Goal: Information Seeking & Learning: Check status

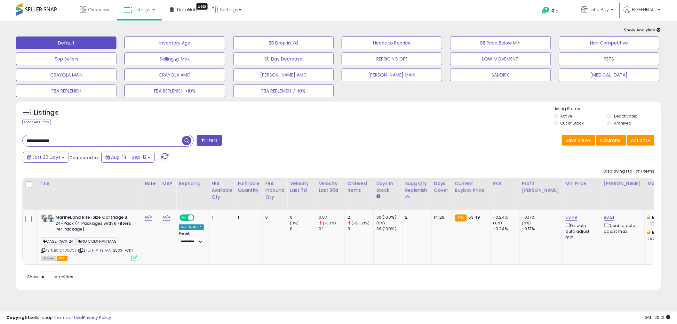
click at [140, 127] on div "Listings Clear All Filters Listing States:" at bounding box center [338, 117] width 645 height 22
click at [509, 76] on button "SANDISK" at bounding box center [500, 74] width 100 height 13
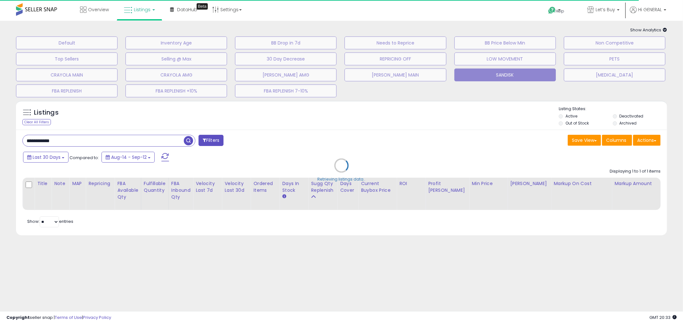
type input "****"
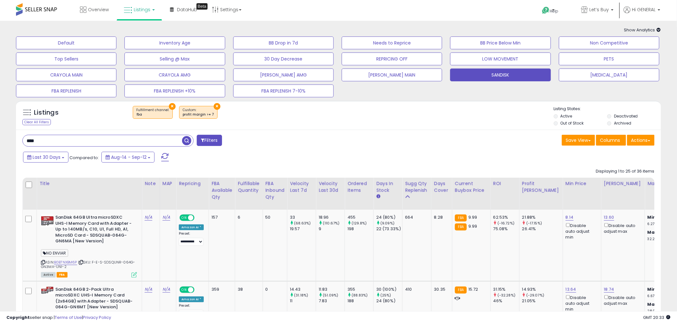
click at [378, 161] on div "Last 30 Days Compared to: Aug-14 - Sep-12" at bounding box center [258, 158] width 474 height 14
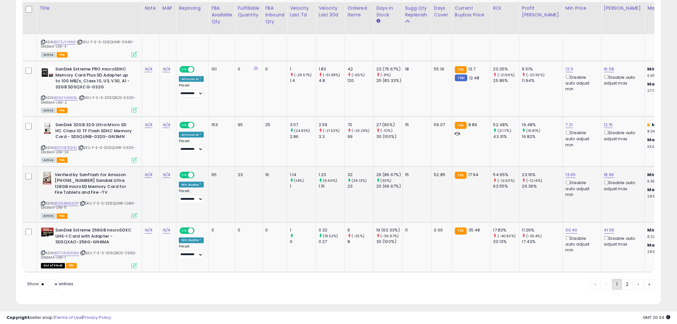
scroll to position [1320, 0]
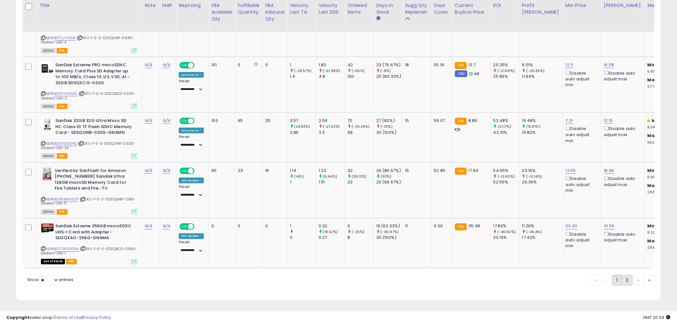
click at [626, 285] on link "2" at bounding box center [627, 280] width 11 height 11
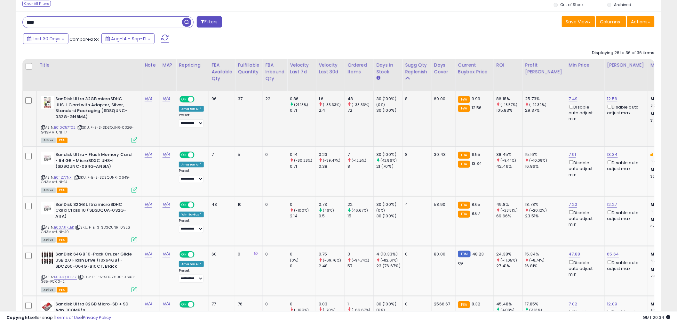
scroll to position [142, 0]
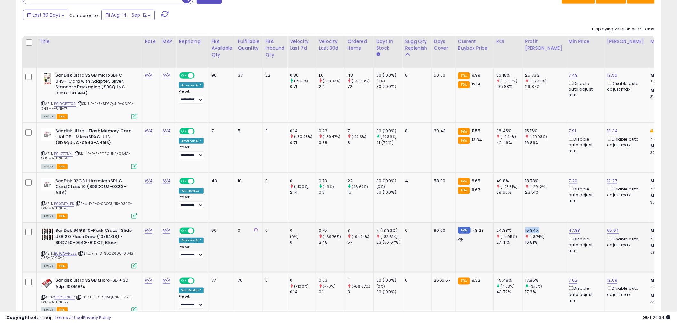
drag, startPoint x: 526, startPoint y: 229, endPoint x: 544, endPoint y: 231, distance: 18.3
click at [544, 231] on td "15.34% (-8.74%) 16.81%" at bounding box center [545, 247] width 44 height 50
drag, startPoint x: 223, startPoint y: 230, endPoint x: 209, endPoint y: 230, distance: 14.4
click at [209, 230] on td "60" at bounding box center [222, 247] width 26 height 50
click at [222, 238] on td "60" at bounding box center [222, 247] width 26 height 50
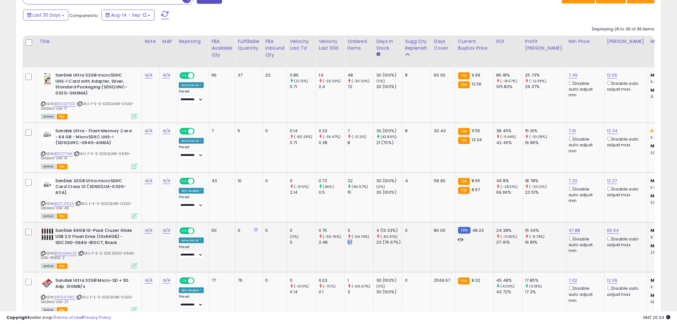
drag, startPoint x: 354, startPoint y: 242, endPoint x: 347, endPoint y: 242, distance: 7.0
click at [347, 242] on td "3 (-94.74%) 57" at bounding box center [359, 247] width 29 height 50
